Goal: Transaction & Acquisition: Purchase product/service

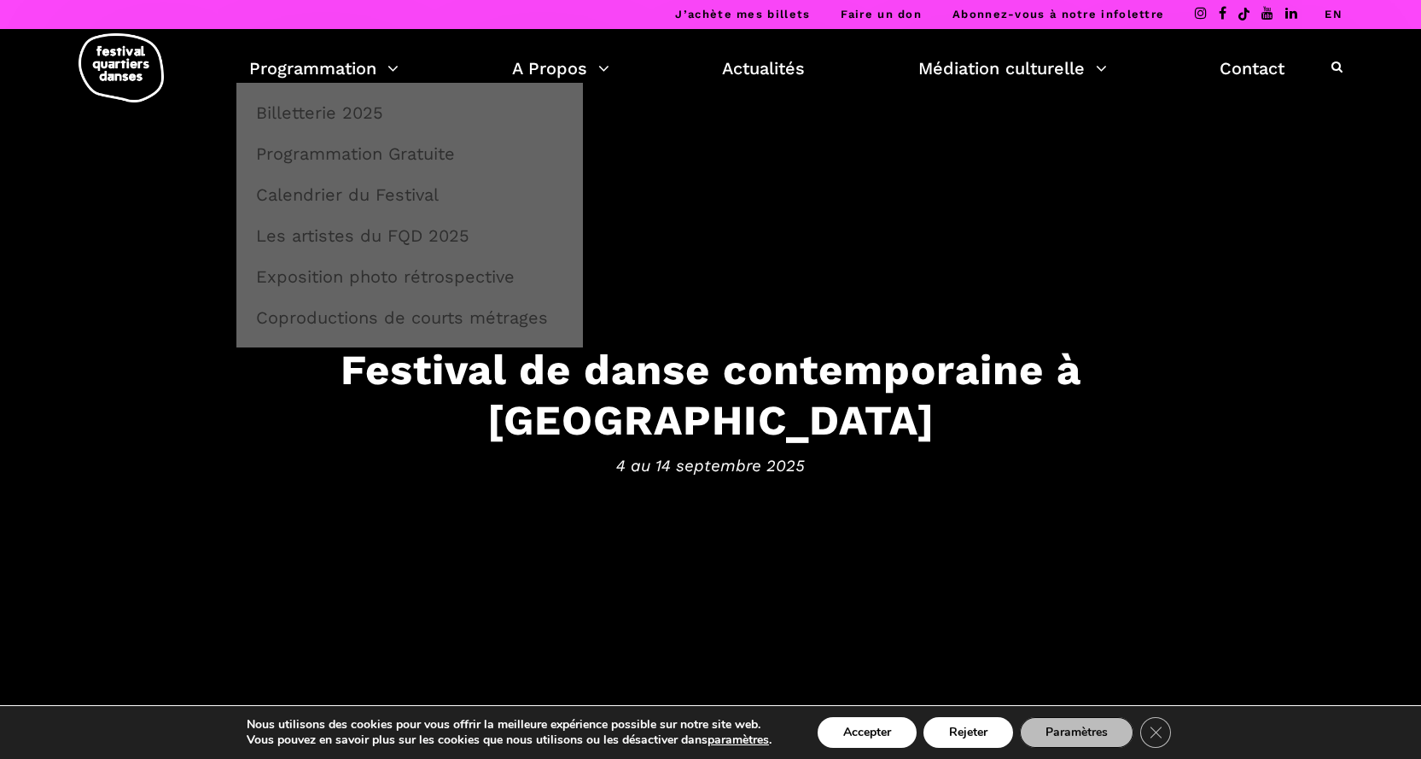
click at [267, 72] on link "Programmation" at bounding box center [323, 68] width 149 height 29
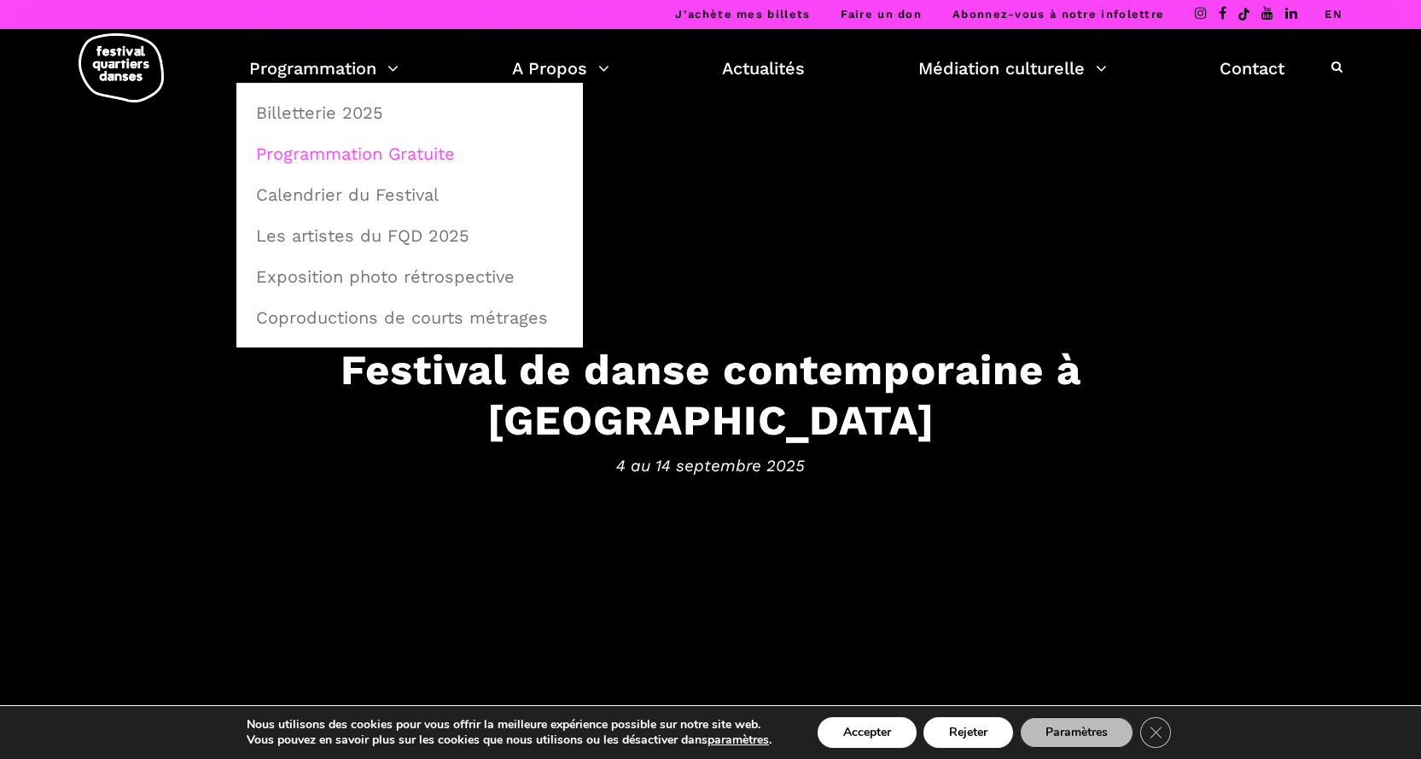
click at [332, 148] on link "Programmation Gratuite" at bounding box center [410, 153] width 328 height 39
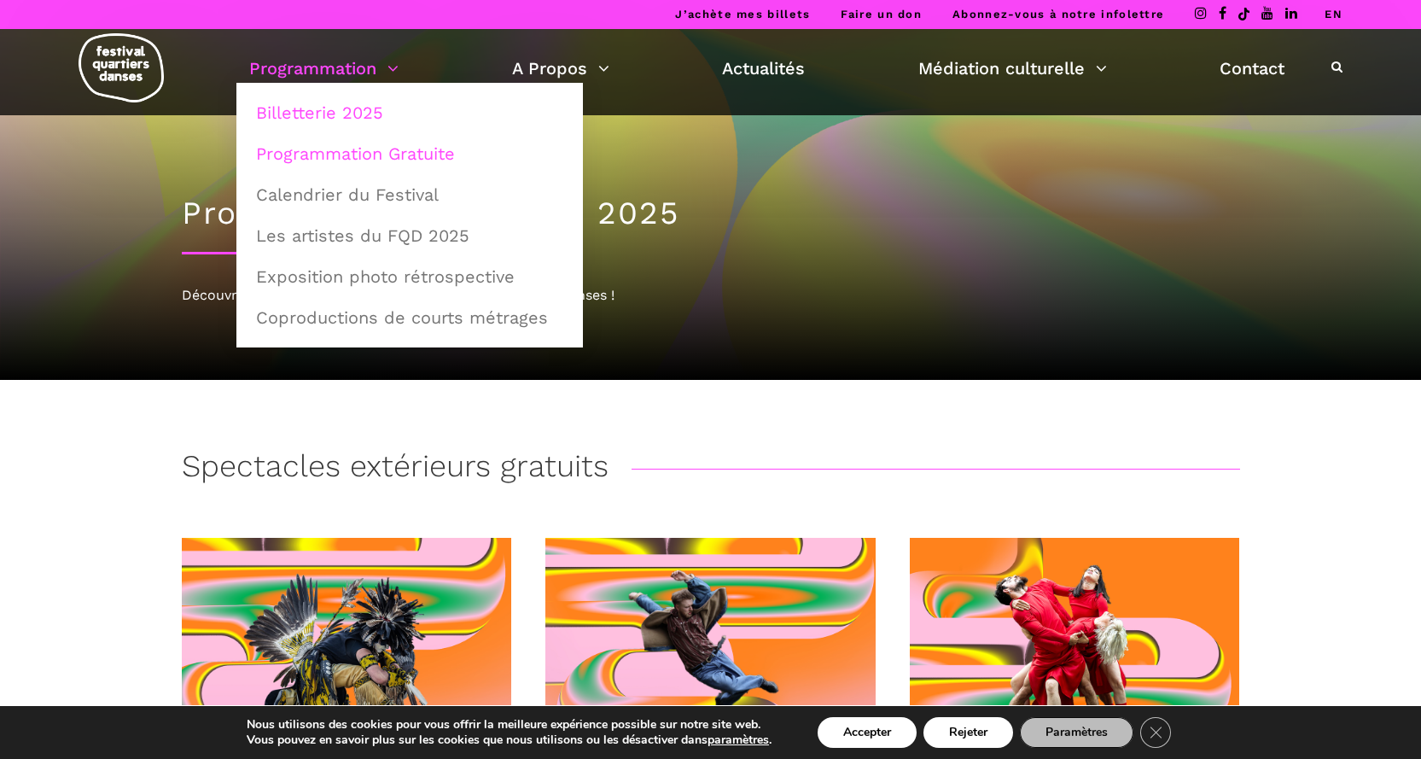
click at [340, 114] on link "Billetterie 2025" at bounding box center [410, 112] width 328 height 39
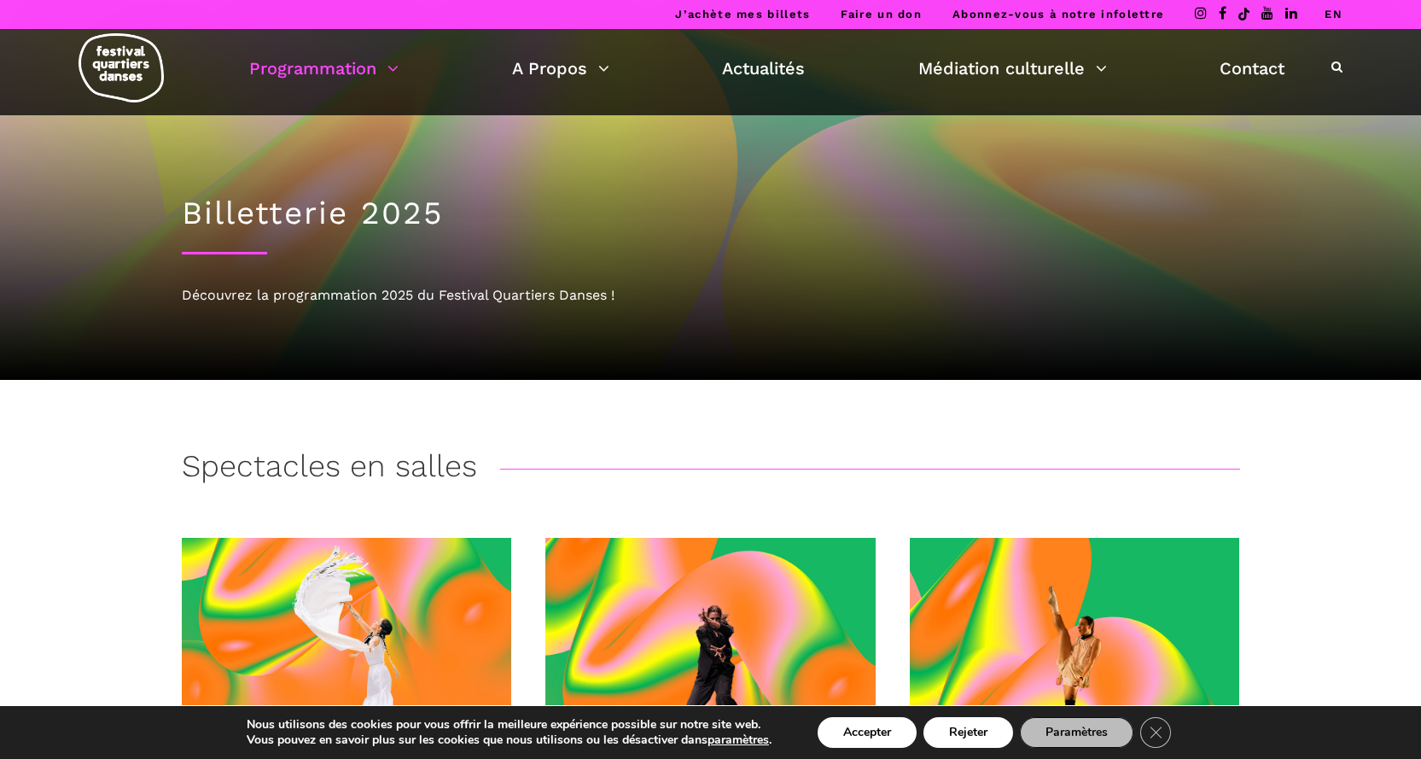
drag, startPoint x: 1426, startPoint y: 101, endPoint x: 1419, endPoint y: 95, distance: 9.1
